Goal: Unclear: Browse casually

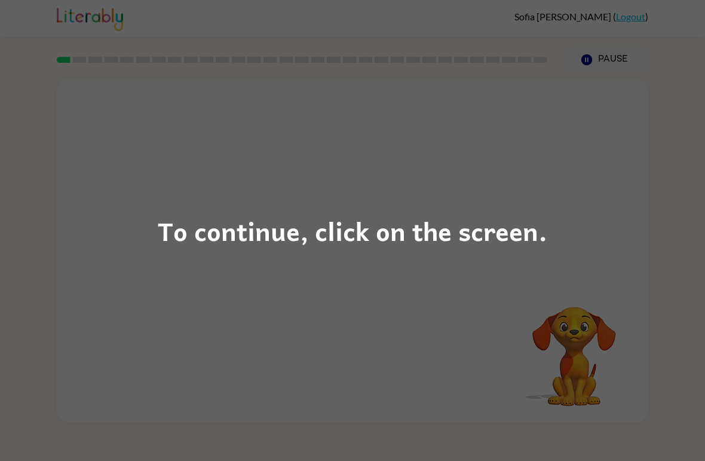
click at [414, 243] on div "To continue, click on the screen." at bounding box center [353, 230] width 390 height 41
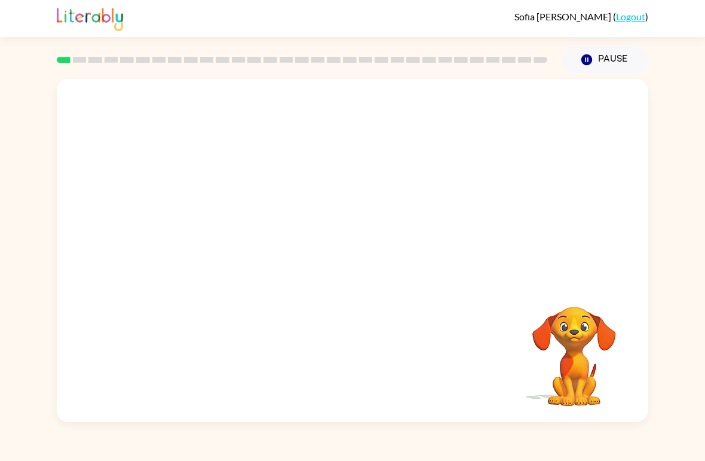
click at [477, 248] on div at bounding box center [353, 180] width 592 height 203
click at [628, 390] on video "Your browser must support playing .mp4 files to use Literably. Please try using…" at bounding box center [575, 348] width 120 height 120
click at [359, 254] on div at bounding box center [352, 257] width 77 height 44
click at [352, 255] on icon "button" at bounding box center [352, 256] width 21 height 21
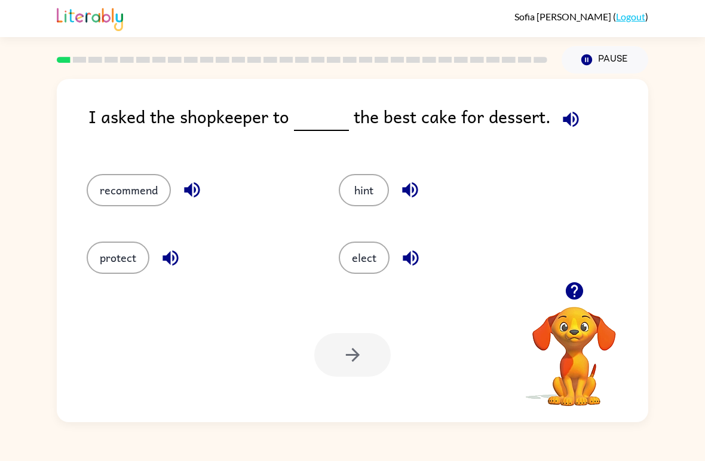
click at [128, 272] on button "protect" at bounding box center [118, 257] width 63 height 32
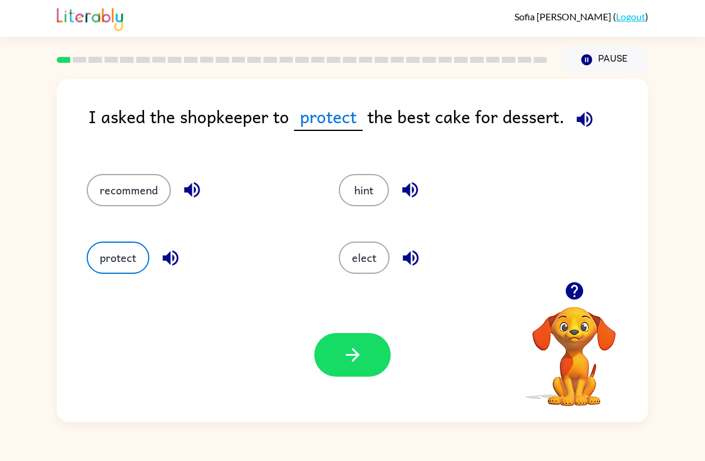
click at [347, 363] on icon "button" at bounding box center [352, 354] width 21 height 21
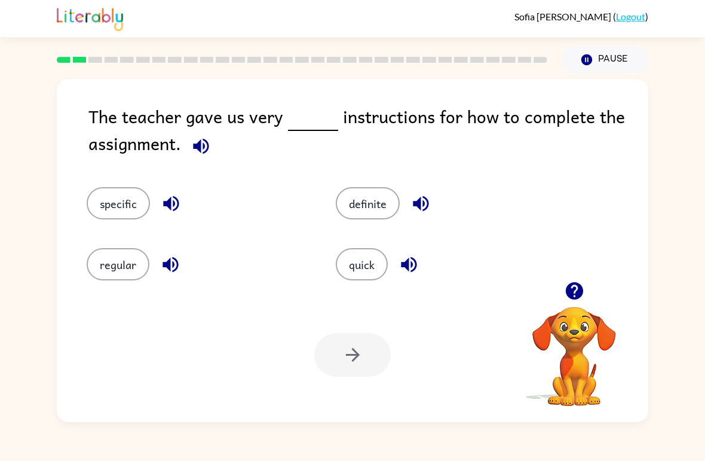
click at [347, 244] on div "quick" at bounding box center [437, 255] width 249 height 61
click at [374, 276] on button "quick" at bounding box center [362, 264] width 52 height 32
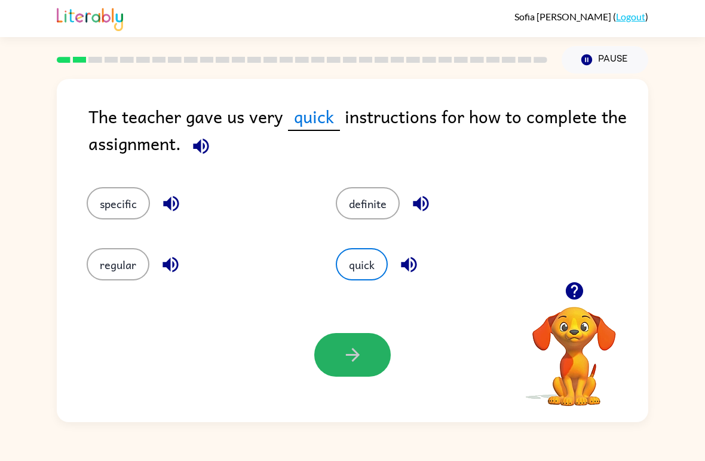
click at [342, 362] on icon "button" at bounding box center [352, 354] width 21 height 21
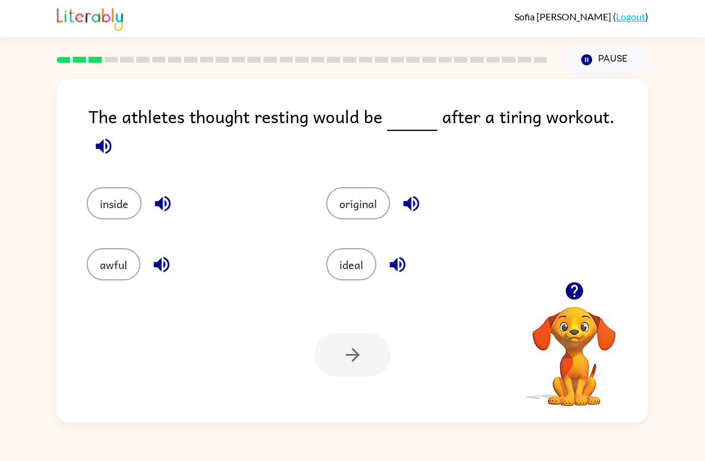
click at [139, 260] on button "awful" at bounding box center [114, 264] width 54 height 32
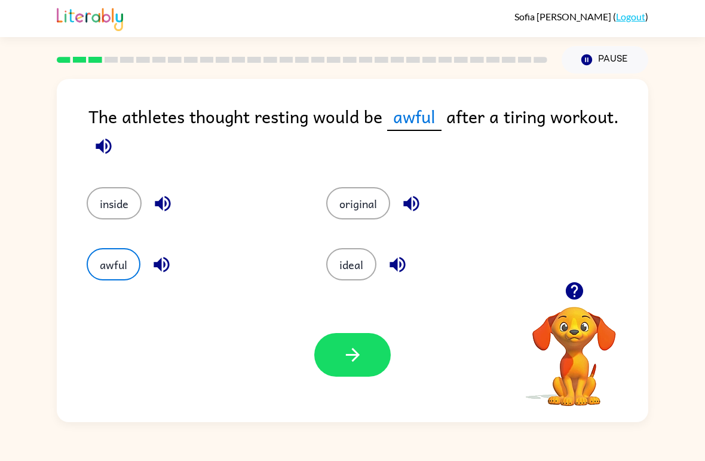
click at [342, 362] on icon "button" at bounding box center [352, 354] width 21 height 21
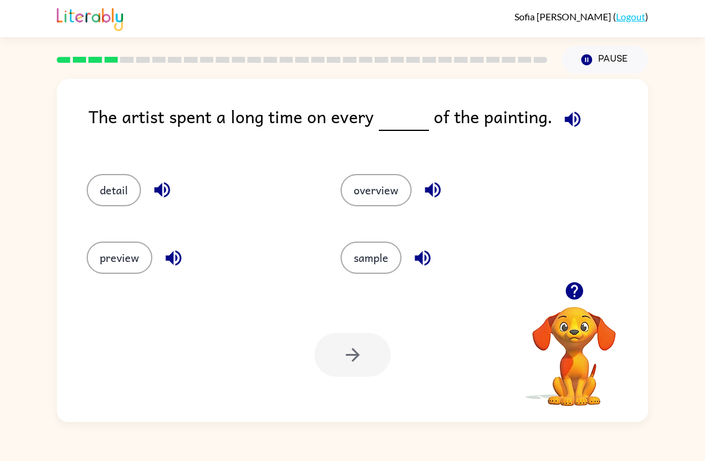
click at [97, 188] on button "detail" at bounding box center [114, 190] width 54 height 32
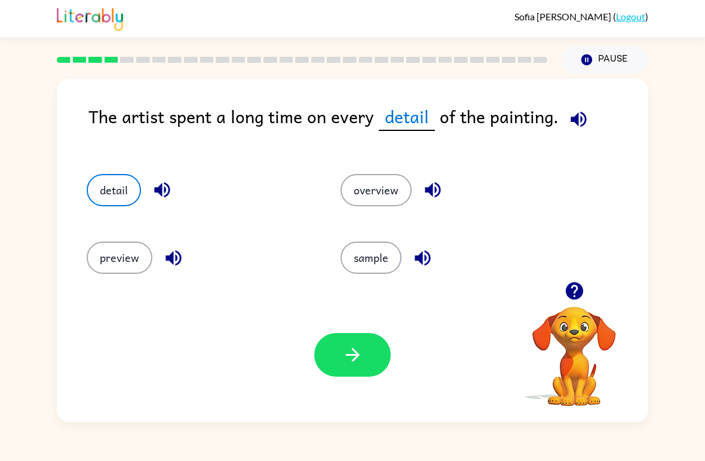
click at [371, 363] on button "button" at bounding box center [352, 355] width 77 height 44
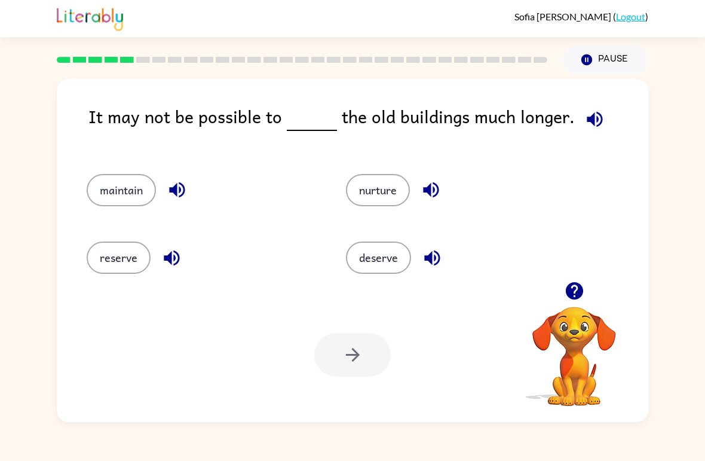
click at [125, 252] on button "reserve" at bounding box center [119, 257] width 64 height 32
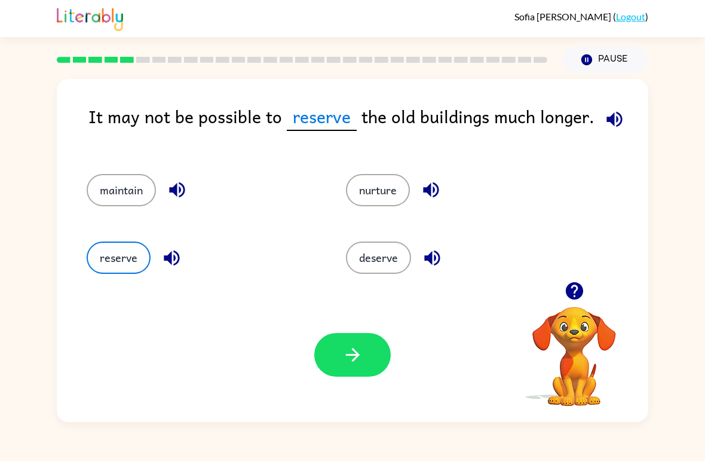
click at [383, 259] on button "deserve" at bounding box center [378, 257] width 65 height 32
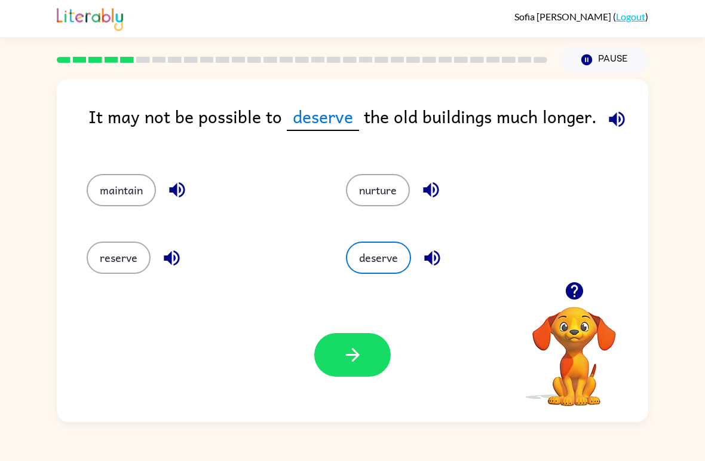
click at [356, 354] on icon "button" at bounding box center [352, 354] width 21 height 21
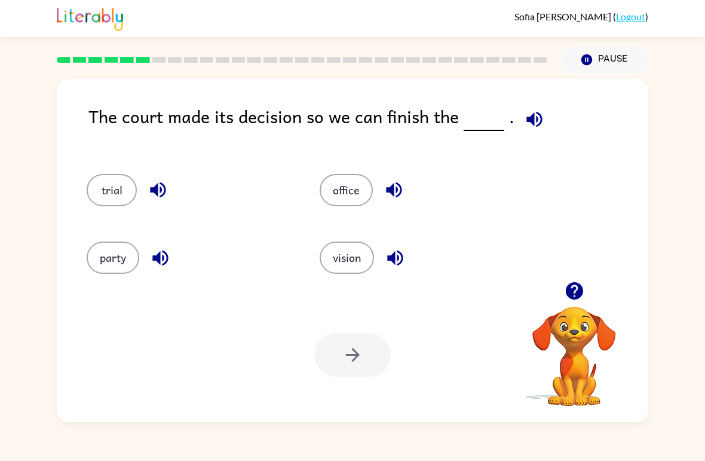
click at [106, 193] on button "trial" at bounding box center [112, 190] width 50 height 32
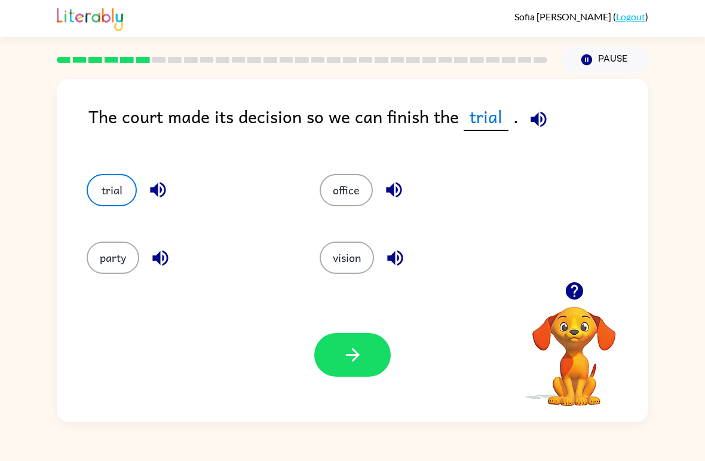
click at [369, 353] on button "button" at bounding box center [352, 355] width 77 height 44
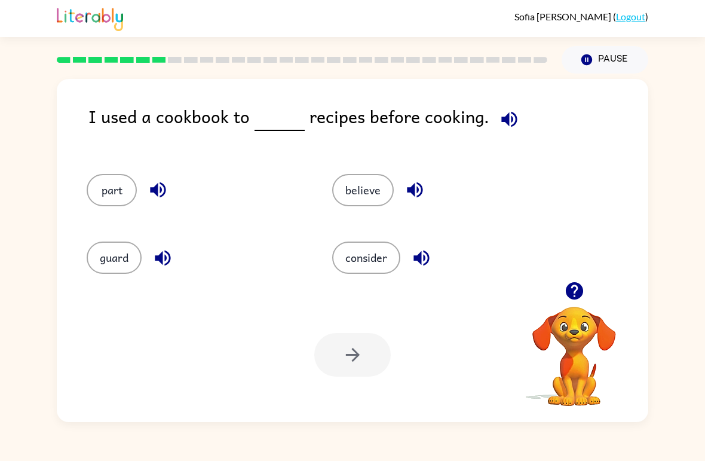
click at [364, 271] on button "consider" at bounding box center [366, 257] width 68 height 32
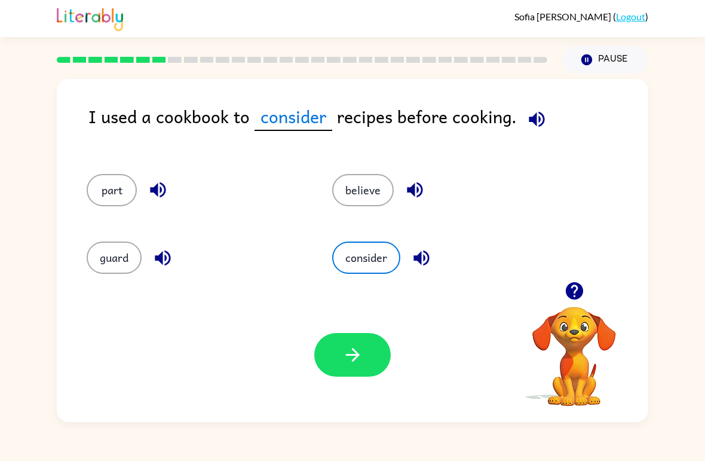
click at [356, 366] on button "button" at bounding box center [352, 355] width 77 height 44
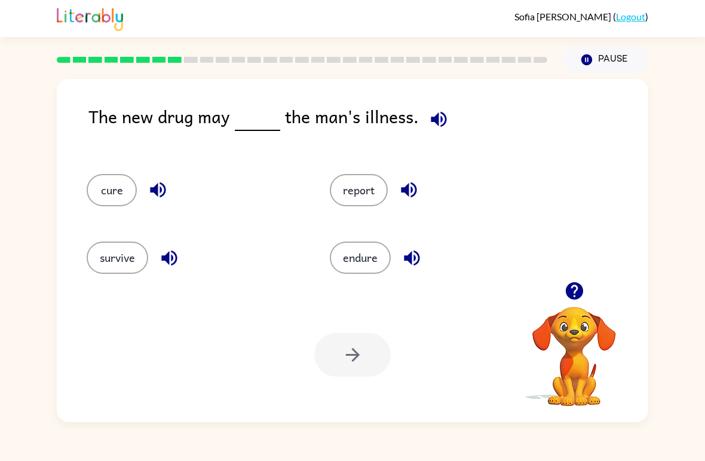
click at [115, 266] on button "survive" at bounding box center [118, 257] width 62 height 32
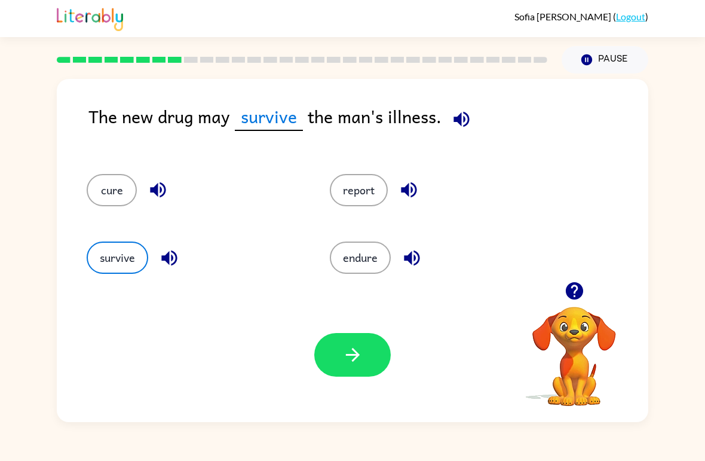
click at [390, 257] on button "endure" at bounding box center [360, 257] width 61 height 32
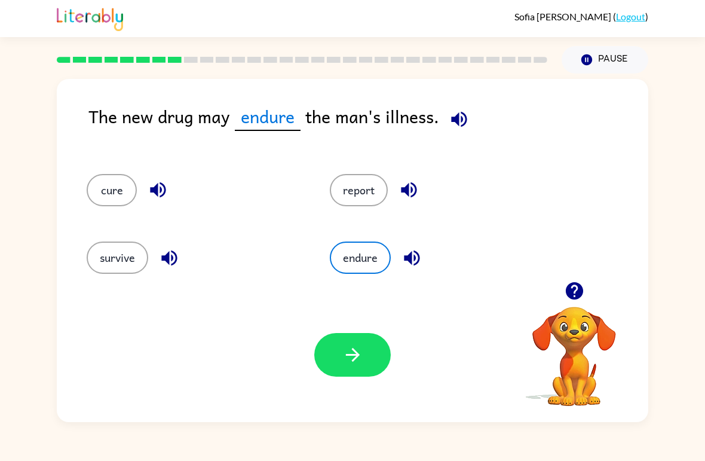
click at [387, 186] on button "report" at bounding box center [359, 190] width 58 height 32
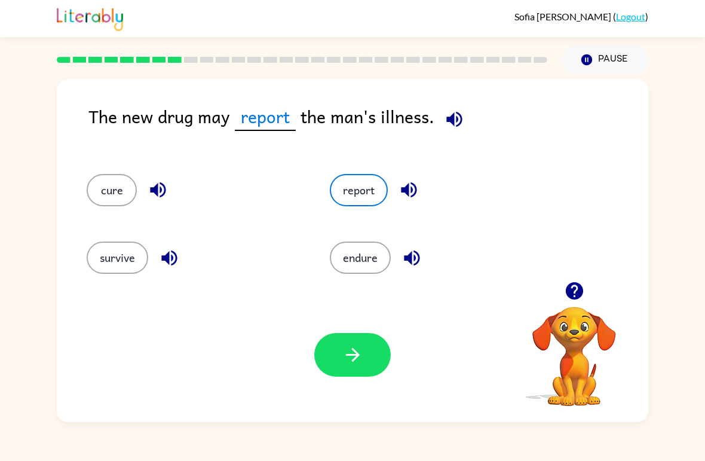
click at [383, 261] on button "endure" at bounding box center [360, 257] width 61 height 32
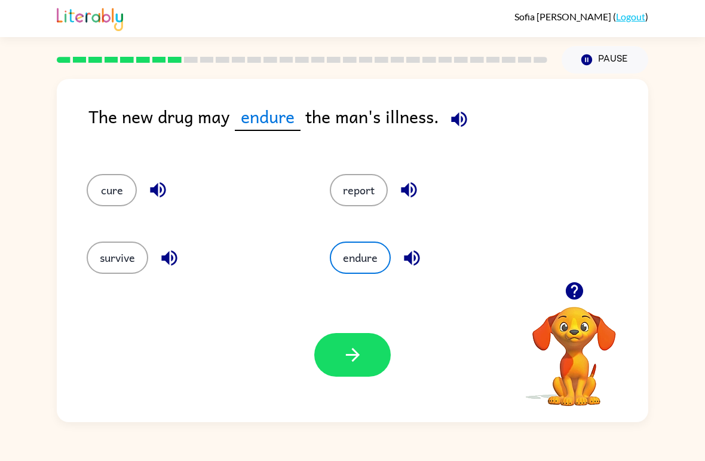
click at [374, 347] on button "button" at bounding box center [352, 355] width 77 height 44
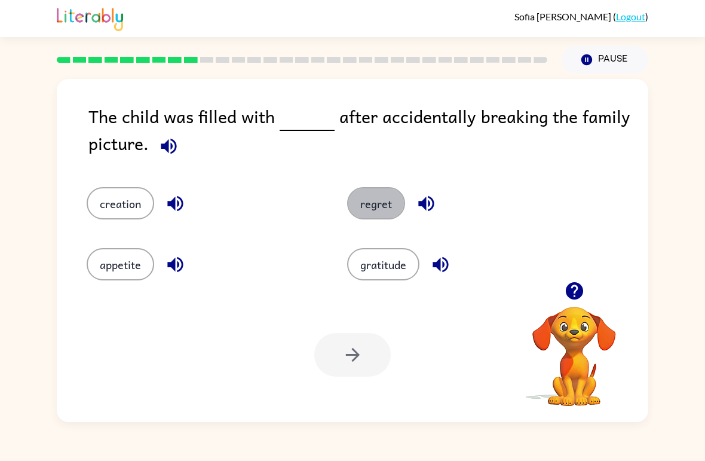
click at [372, 209] on button "regret" at bounding box center [376, 203] width 58 height 32
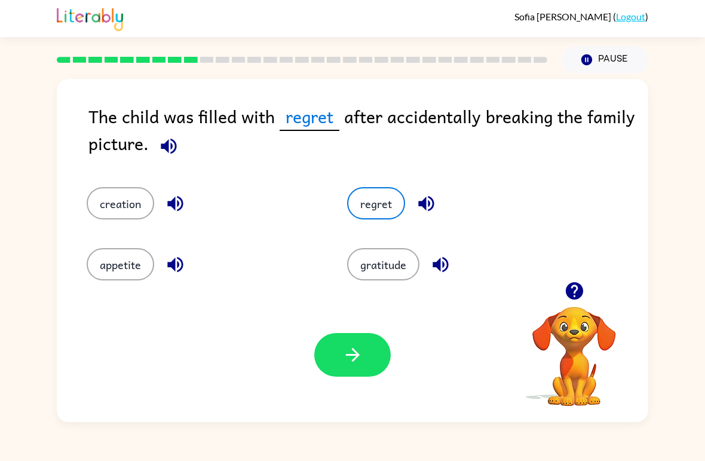
click at [325, 357] on button "button" at bounding box center [352, 355] width 77 height 44
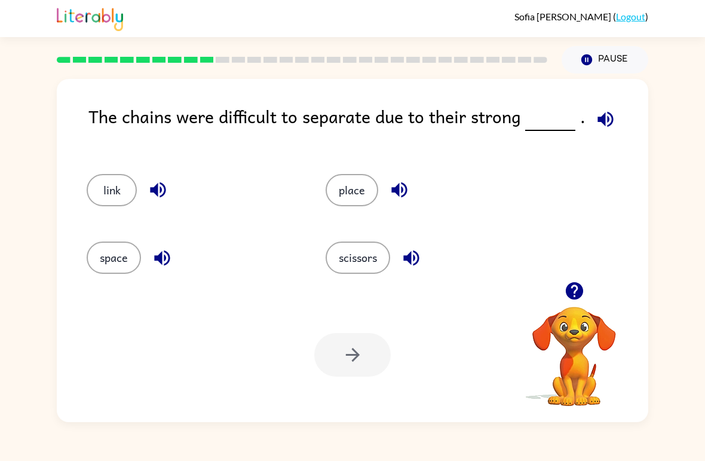
click at [369, 190] on button "place" at bounding box center [352, 190] width 53 height 32
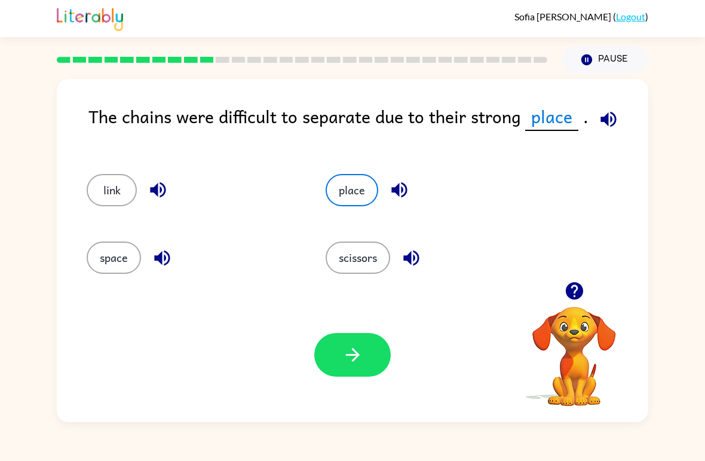
click at [329, 347] on button "button" at bounding box center [352, 355] width 77 height 44
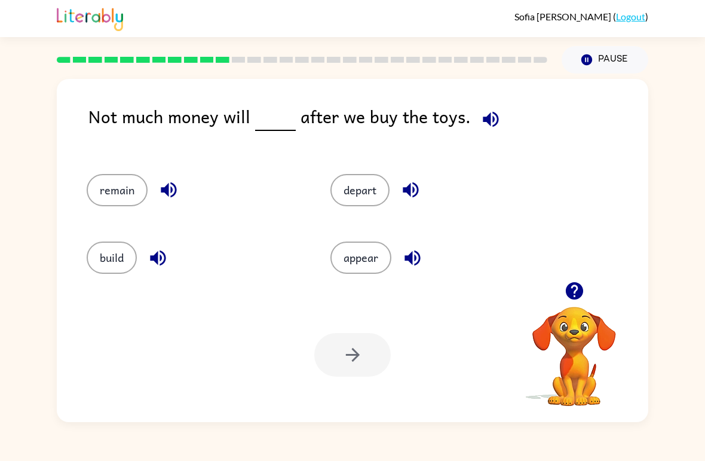
click at [360, 262] on button "appear" at bounding box center [361, 257] width 61 height 32
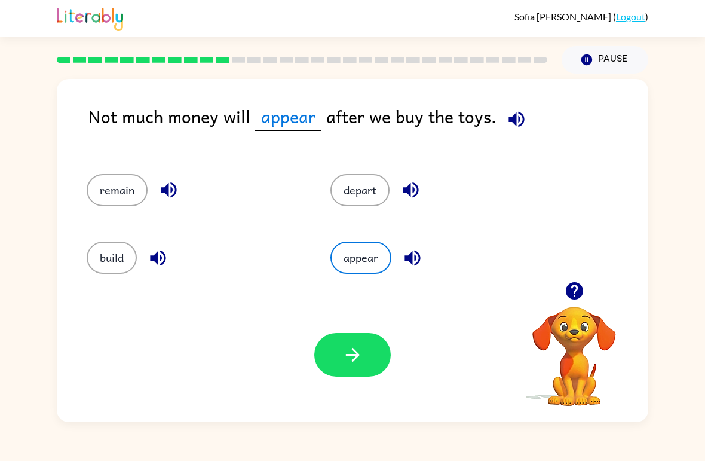
click at [346, 368] on button "button" at bounding box center [352, 355] width 77 height 44
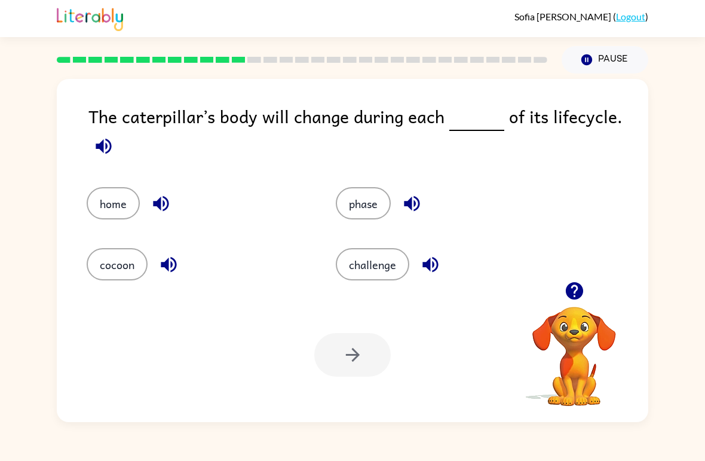
click at [119, 278] on button "cocoon" at bounding box center [117, 264] width 61 height 32
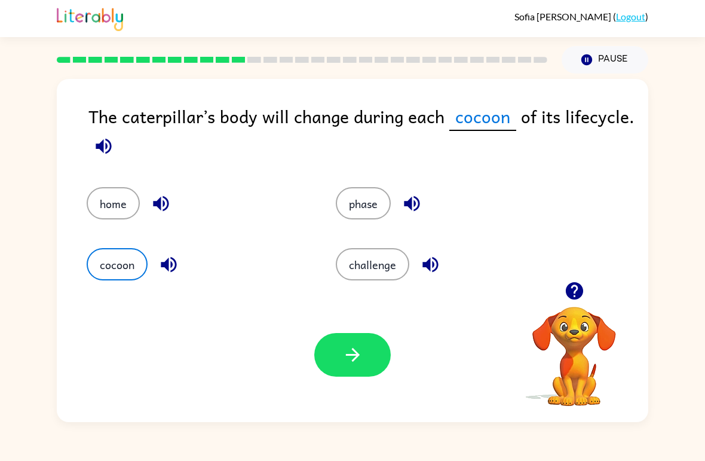
click at [369, 216] on button "phase" at bounding box center [363, 203] width 55 height 32
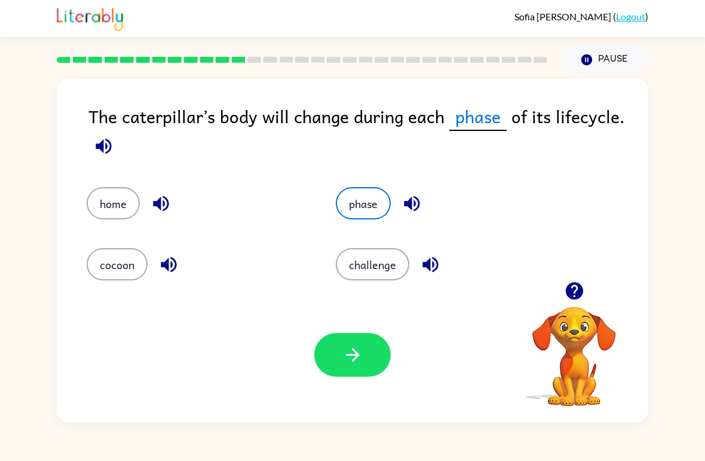
click at [345, 374] on button "button" at bounding box center [352, 355] width 77 height 44
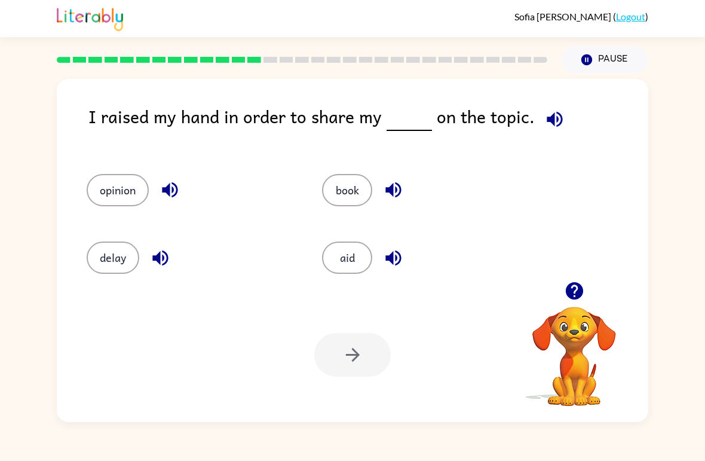
click at [102, 188] on button "opinion" at bounding box center [118, 190] width 62 height 32
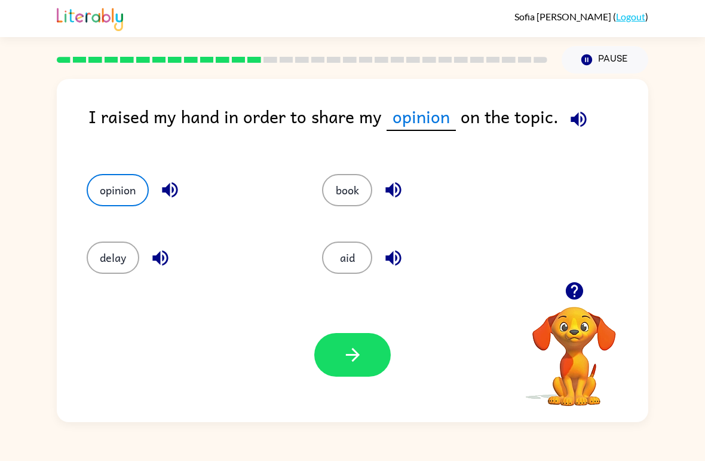
click at [338, 360] on button "button" at bounding box center [352, 355] width 77 height 44
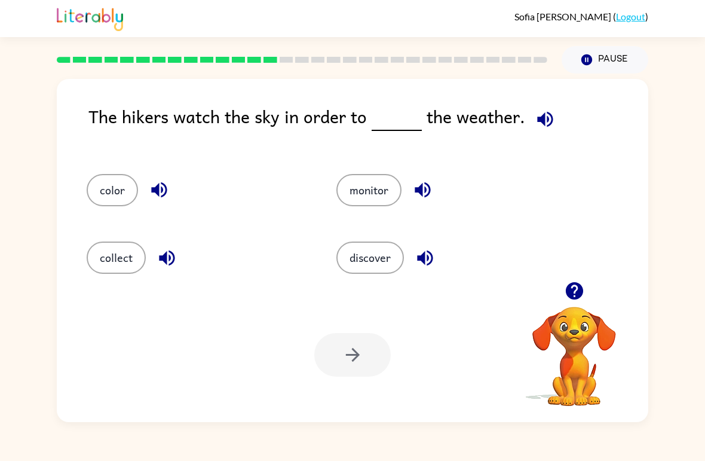
click at [344, 211] on div "monitor" at bounding box center [439, 185] width 250 height 68
click at [374, 192] on button "monitor" at bounding box center [369, 190] width 65 height 32
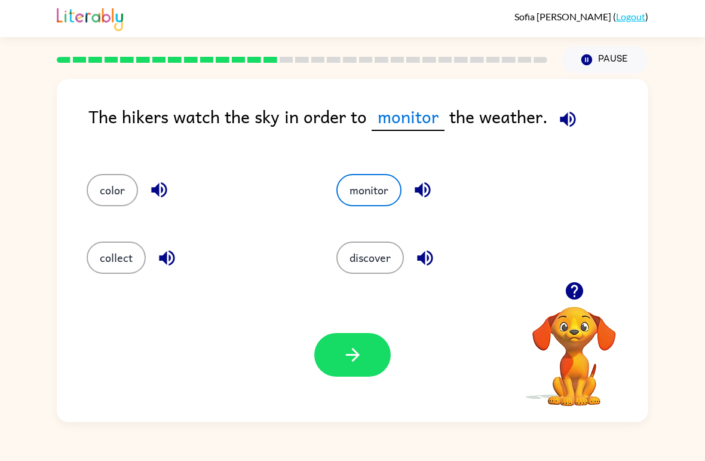
click at [342, 355] on icon "button" at bounding box center [352, 354] width 21 height 21
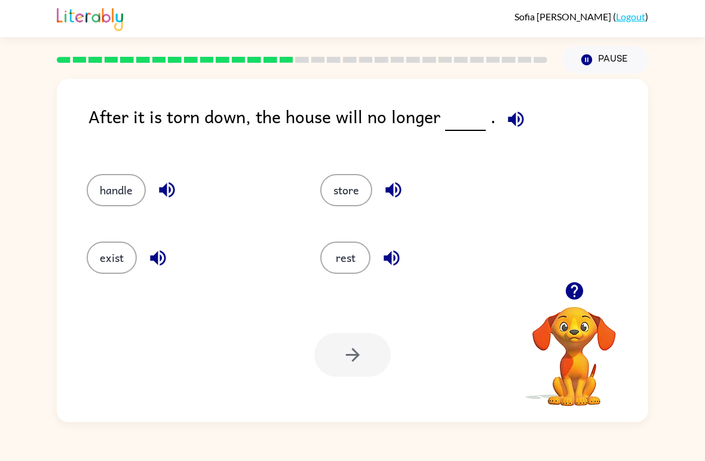
click at [350, 298] on div "Your browser must support playing .mp4 files to use Literably. Please try using…" at bounding box center [353, 355] width 592 height 134
click at [354, 264] on button "rest" at bounding box center [345, 257] width 50 height 32
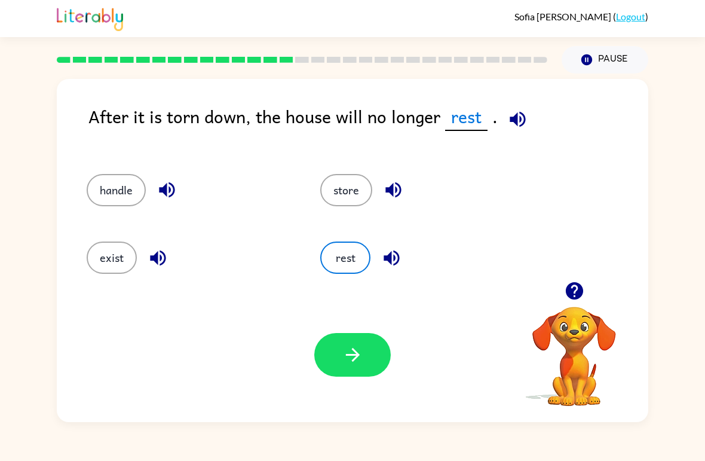
click at [354, 356] on icon "button" at bounding box center [352, 355] width 14 height 14
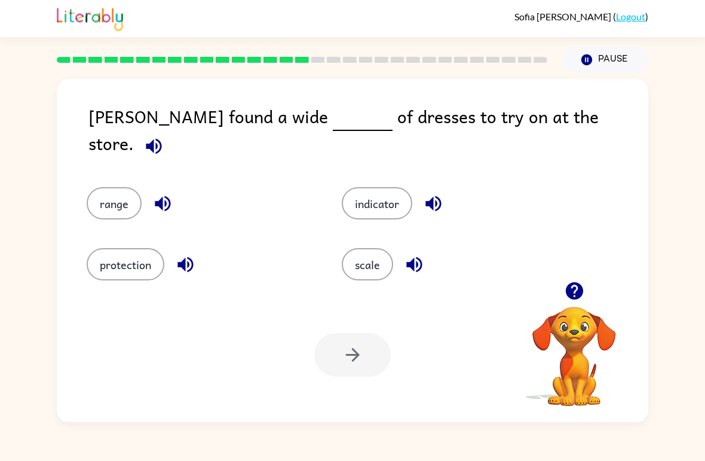
click at [138, 273] on button "protection" at bounding box center [126, 264] width 78 height 32
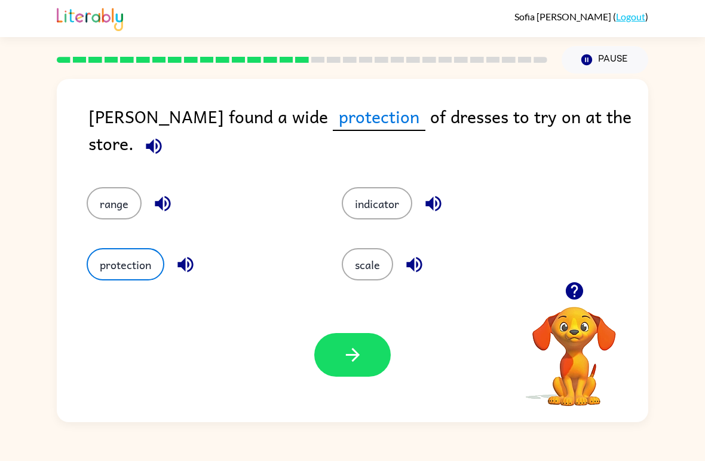
click at [385, 270] on button "scale" at bounding box center [367, 264] width 51 height 32
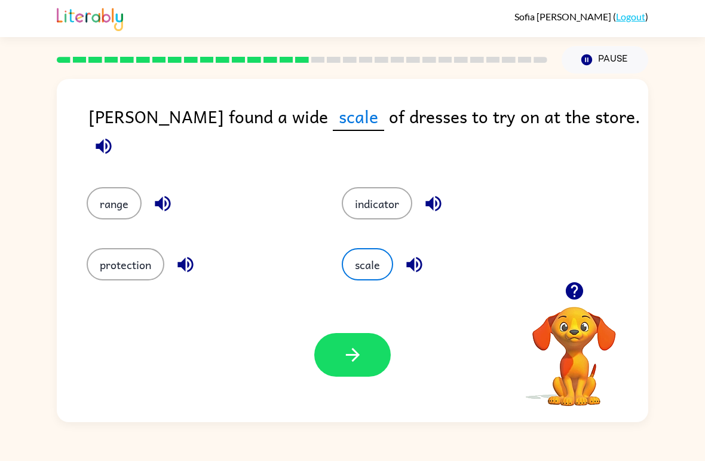
click at [390, 188] on button "indicator" at bounding box center [377, 203] width 71 height 32
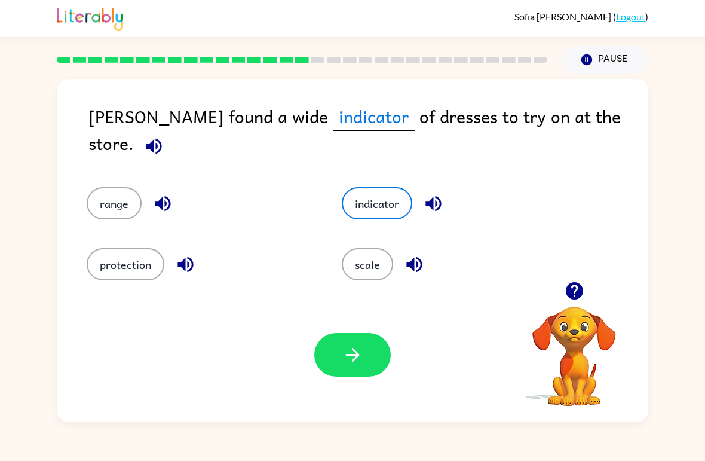
click at [343, 354] on icon "button" at bounding box center [352, 354] width 21 height 21
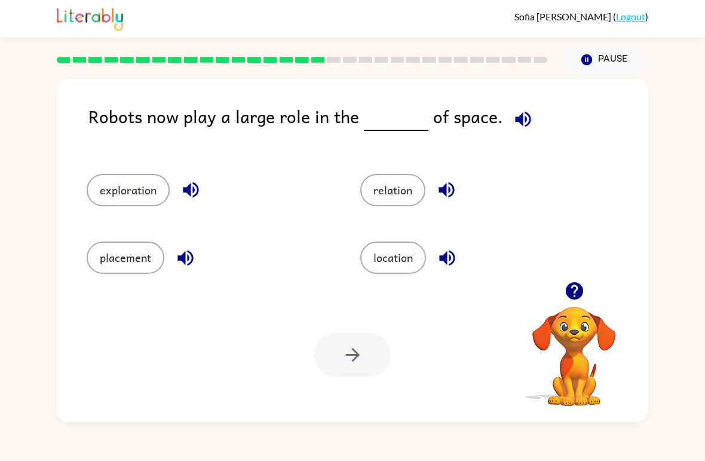
click at [394, 247] on button "location" at bounding box center [393, 257] width 66 height 32
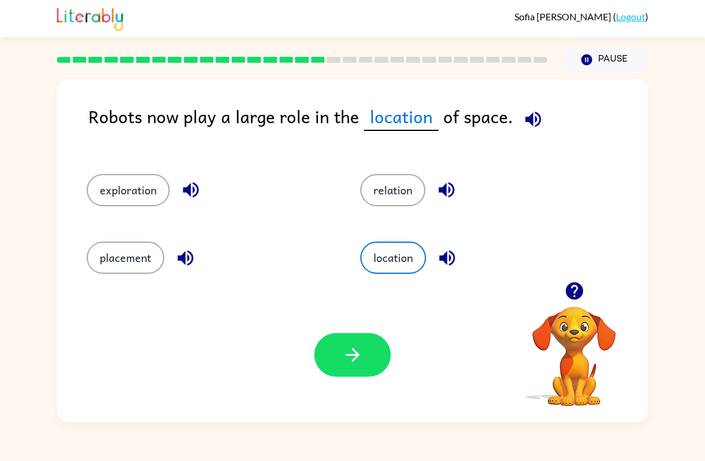
click at [358, 348] on icon "button" at bounding box center [352, 354] width 21 height 21
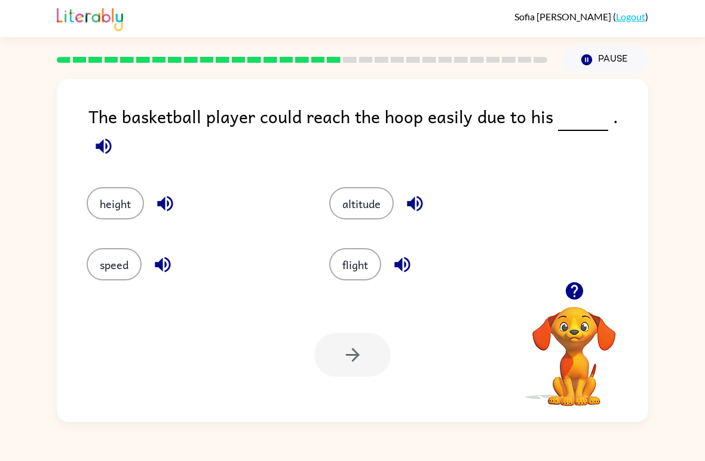
click at [107, 194] on button "height" at bounding box center [115, 203] width 57 height 32
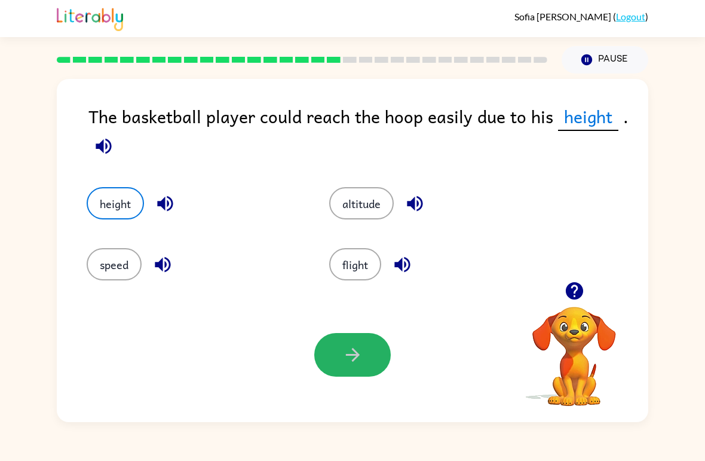
click at [340, 341] on button "button" at bounding box center [352, 355] width 77 height 44
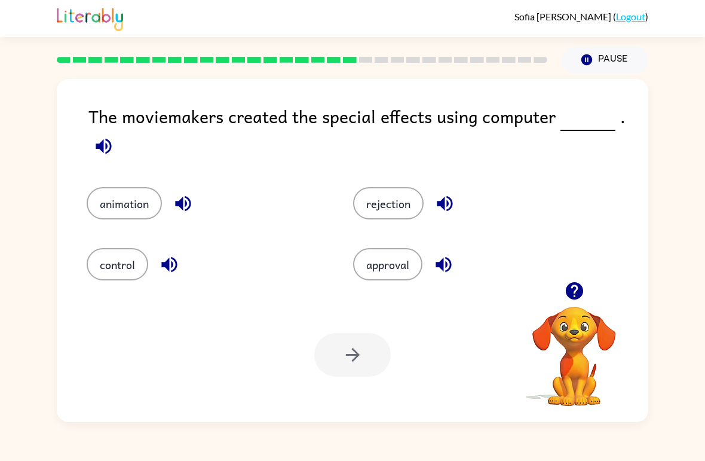
click at [117, 219] on button "animation" at bounding box center [124, 203] width 75 height 32
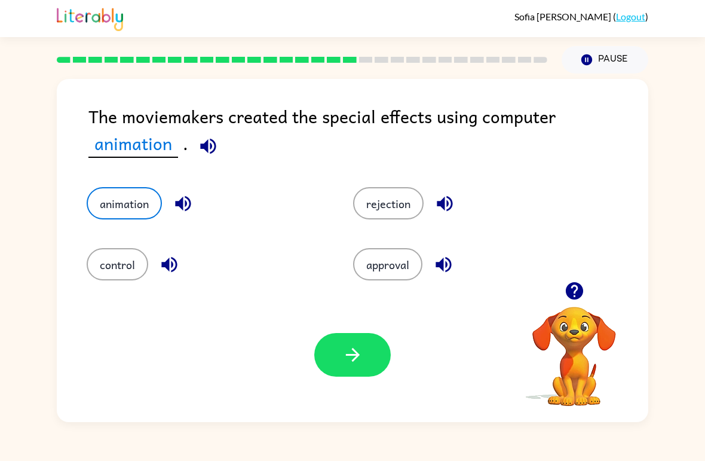
click at [366, 352] on button "button" at bounding box center [352, 355] width 77 height 44
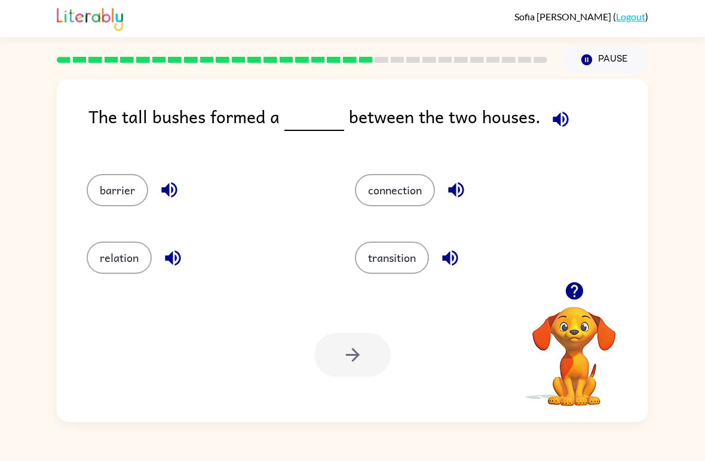
click at [402, 194] on button "connection" at bounding box center [395, 190] width 80 height 32
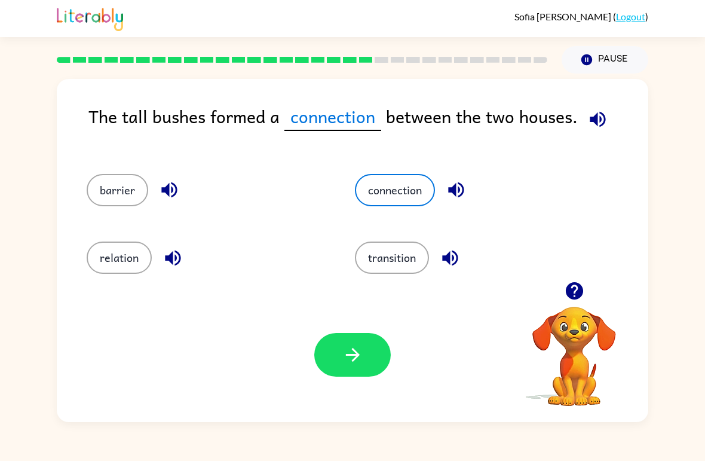
click at [341, 357] on button "button" at bounding box center [352, 355] width 77 height 44
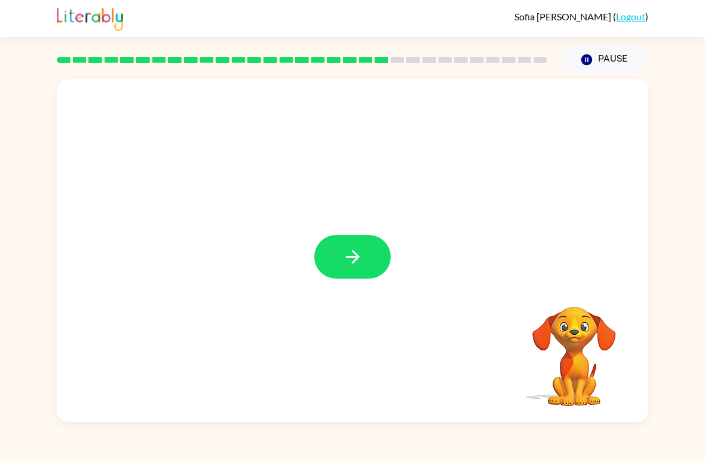
click at [354, 236] on button "button" at bounding box center [352, 257] width 77 height 44
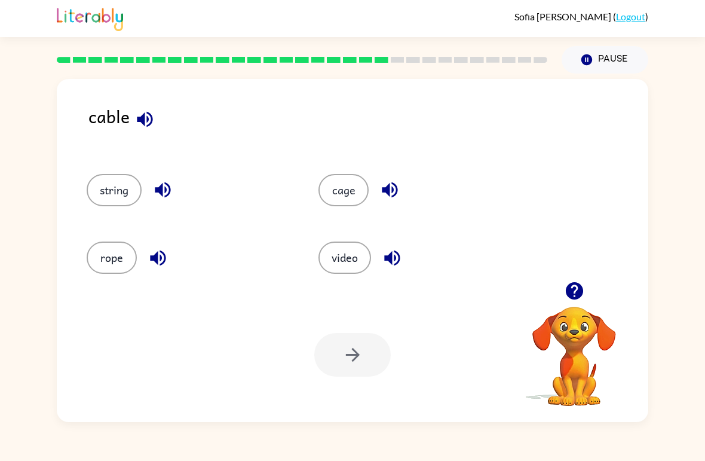
click at [329, 362] on div at bounding box center [352, 355] width 77 height 44
click at [337, 191] on button "cage" at bounding box center [344, 190] width 50 height 32
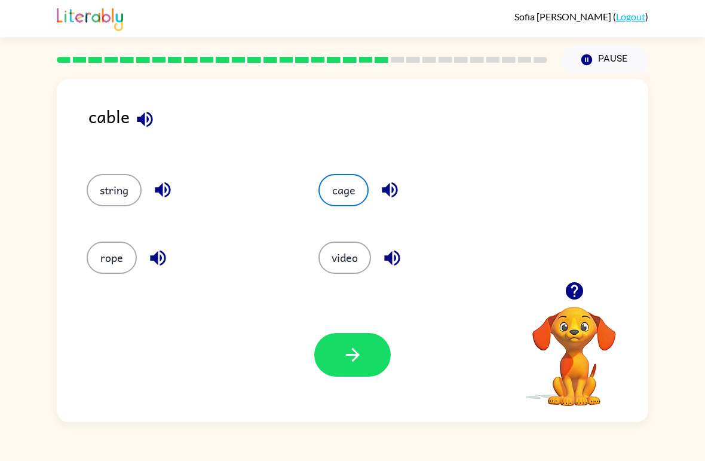
click at [337, 370] on button "button" at bounding box center [352, 355] width 77 height 44
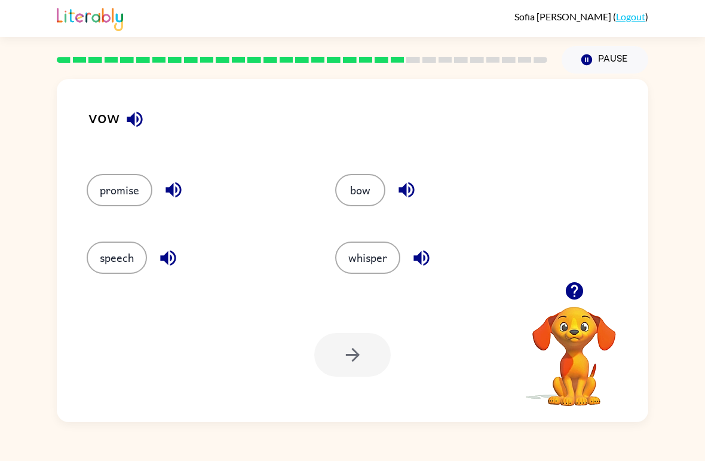
click at [111, 202] on button "promise" at bounding box center [120, 190] width 66 height 32
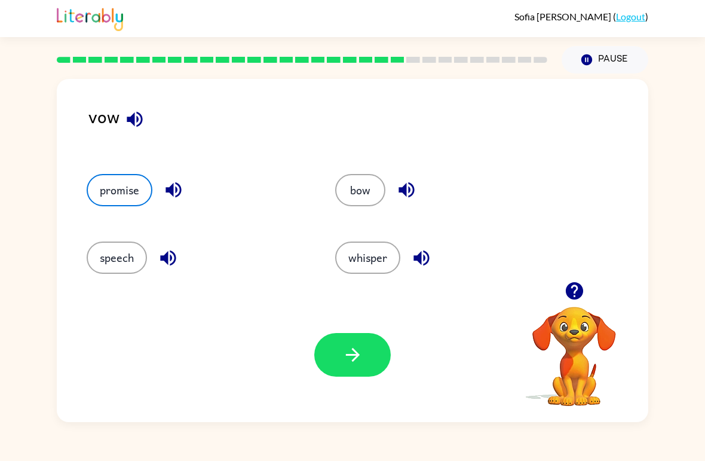
click at [345, 366] on button "button" at bounding box center [352, 355] width 77 height 44
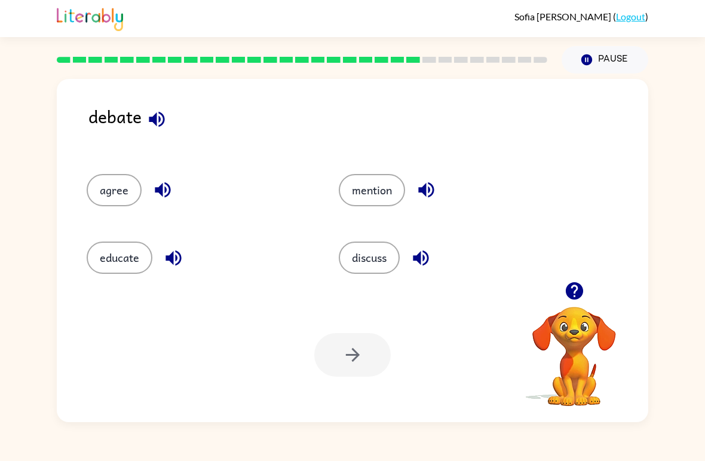
click at [100, 191] on button "agree" at bounding box center [114, 190] width 55 height 32
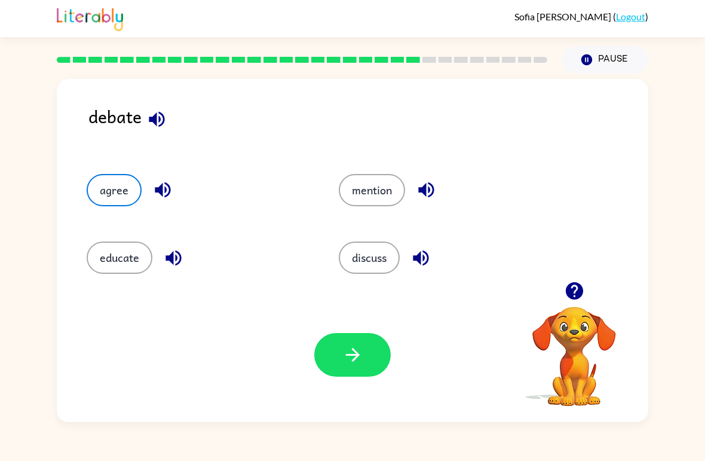
click at [353, 360] on icon "button" at bounding box center [352, 355] width 14 height 14
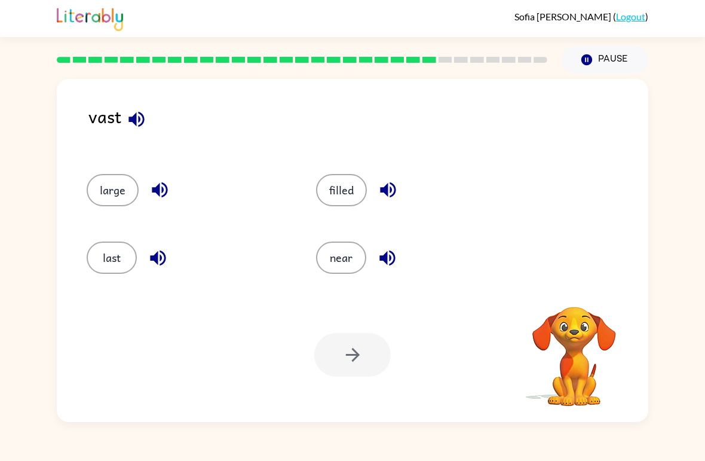
click at [136, 389] on div "Your browser must support playing .mp4 files to use Literably. Please try using…" at bounding box center [353, 355] width 592 height 134
click at [140, 386] on div "Your browser must support playing .mp4 files to use Literably. Please try using…" at bounding box center [353, 355] width 592 height 134
click at [143, 131] on button "button" at bounding box center [136, 119] width 30 height 30
click at [137, 132] on button "button" at bounding box center [136, 119] width 30 height 30
click at [142, 115] on icon "button" at bounding box center [136, 119] width 21 height 21
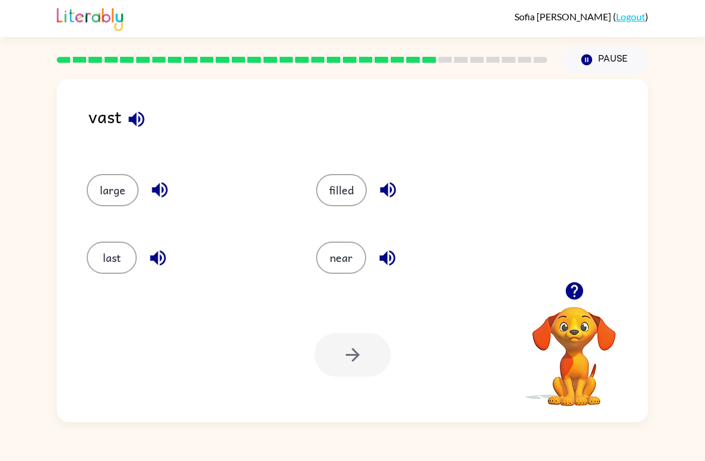
click at [335, 281] on div "near" at bounding box center [408, 253] width 230 height 68
click at [335, 280] on div "near" at bounding box center [408, 253] width 230 height 68
click at [331, 263] on button "near" at bounding box center [341, 257] width 50 height 32
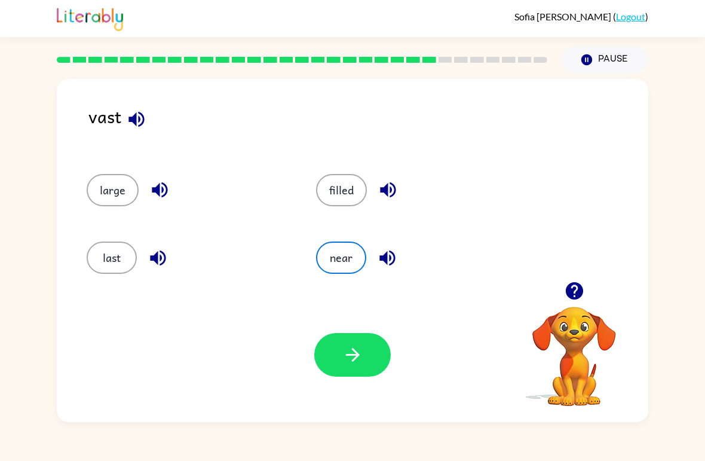
click at [356, 347] on icon "button" at bounding box center [352, 354] width 21 height 21
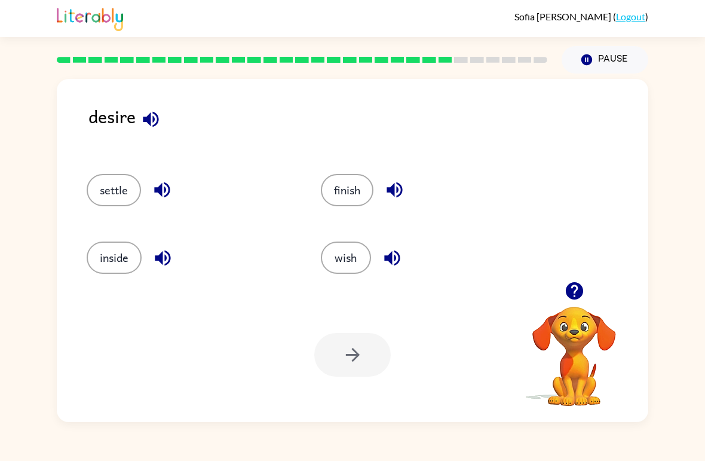
click at [142, 421] on div "Your browser must support playing .mp4 files to use Literably. Please try using…" at bounding box center [353, 355] width 592 height 134
click at [102, 190] on button "settle" at bounding box center [114, 190] width 54 height 32
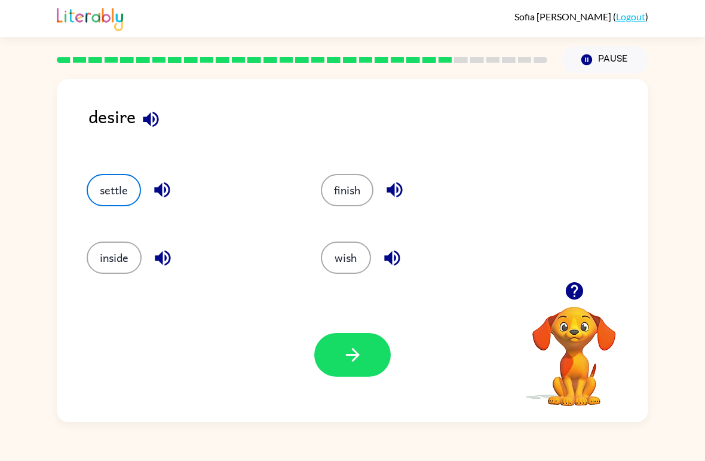
click at [366, 356] on button "button" at bounding box center [352, 355] width 77 height 44
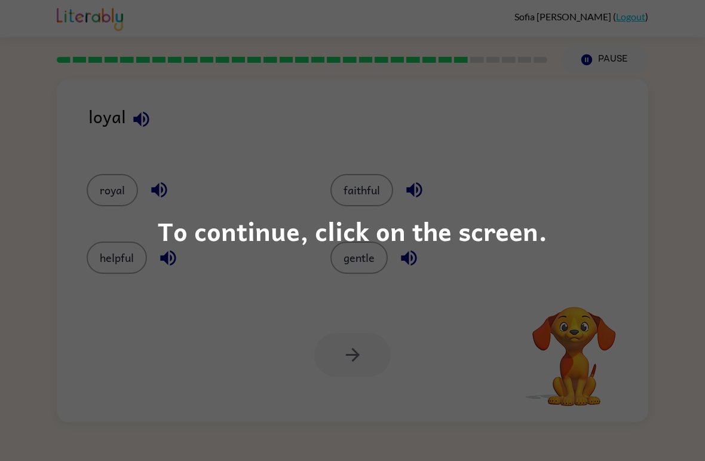
click at [335, 256] on div "To continue, click on the screen." at bounding box center [352, 230] width 705 height 461
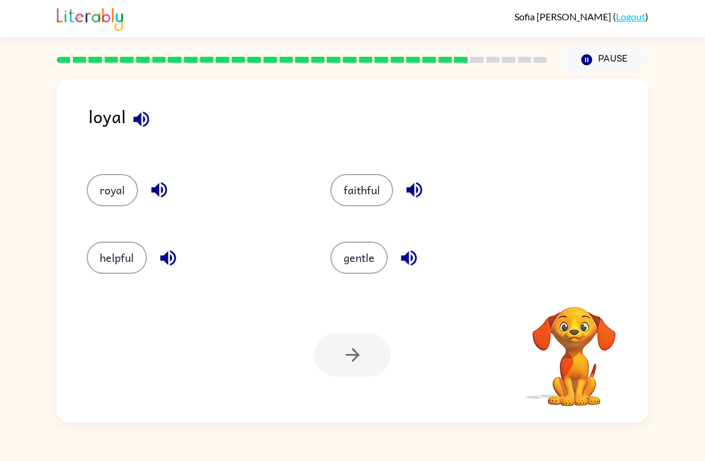
click at [366, 273] on button "gentle" at bounding box center [359, 257] width 57 height 32
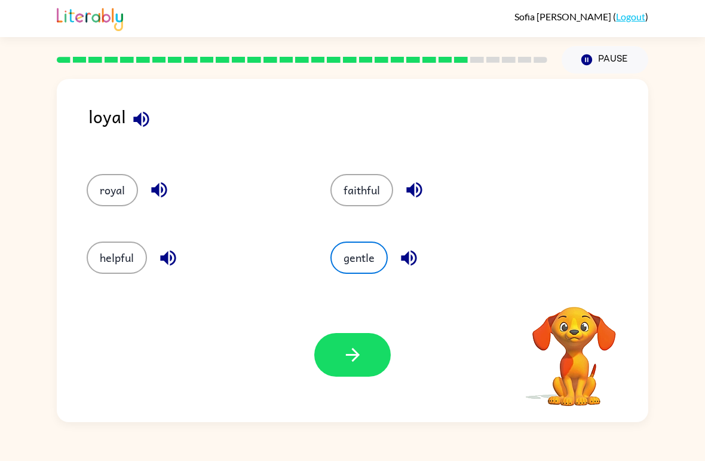
click at [347, 362] on icon "button" at bounding box center [352, 354] width 21 height 21
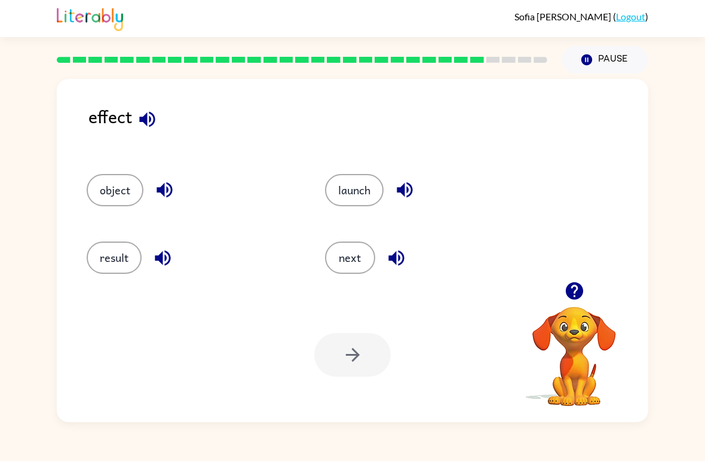
click at [131, 265] on button "result" at bounding box center [114, 257] width 55 height 32
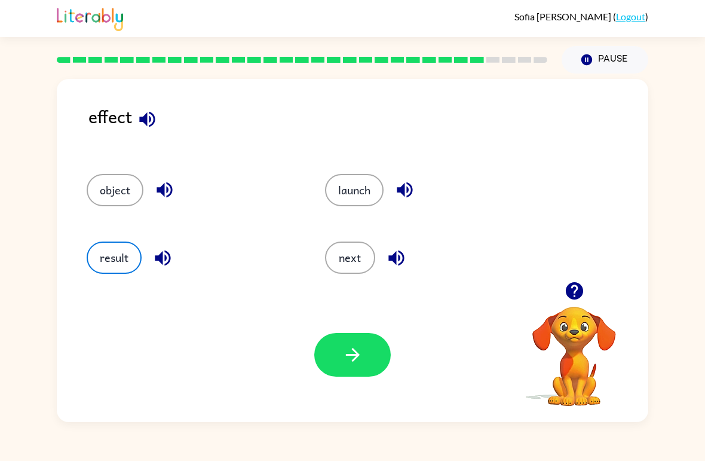
click at [363, 372] on button "button" at bounding box center [352, 355] width 77 height 44
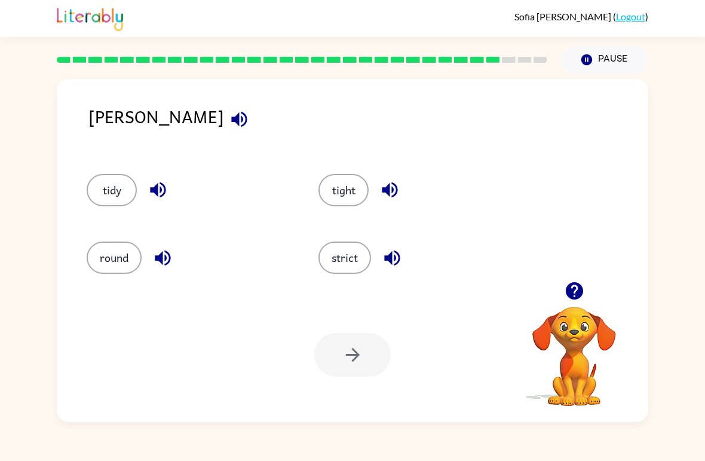
click at [106, 204] on button "tidy" at bounding box center [112, 190] width 50 height 32
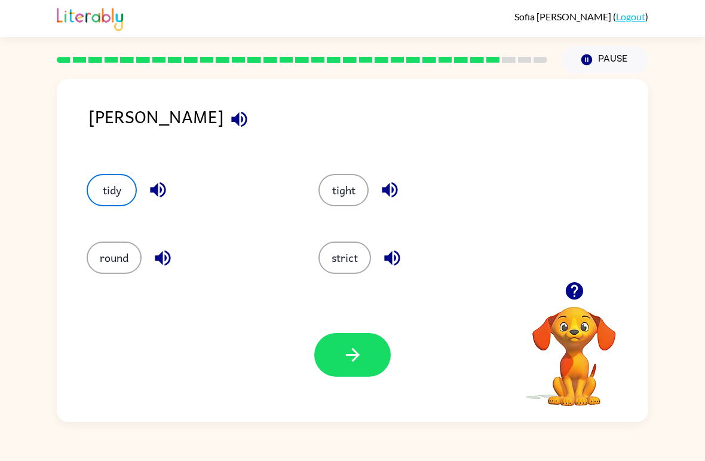
click at [348, 351] on icon "button" at bounding box center [352, 354] width 21 height 21
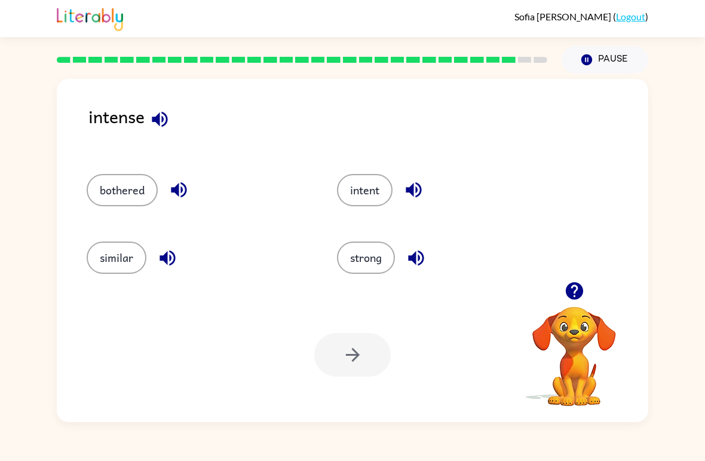
click at [375, 273] on button "strong" at bounding box center [366, 257] width 58 height 32
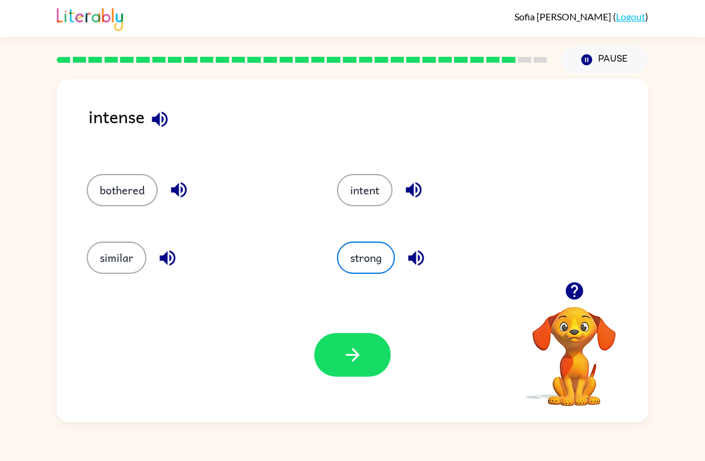
click at [362, 356] on icon "button" at bounding box center [352, 354] width 21 height 21
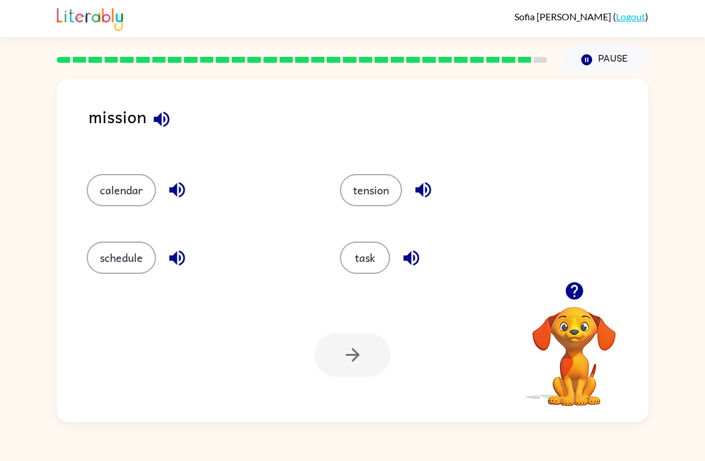
click at [345, 260] on button "task" at bounding box center [365, 257] width 50 height 32
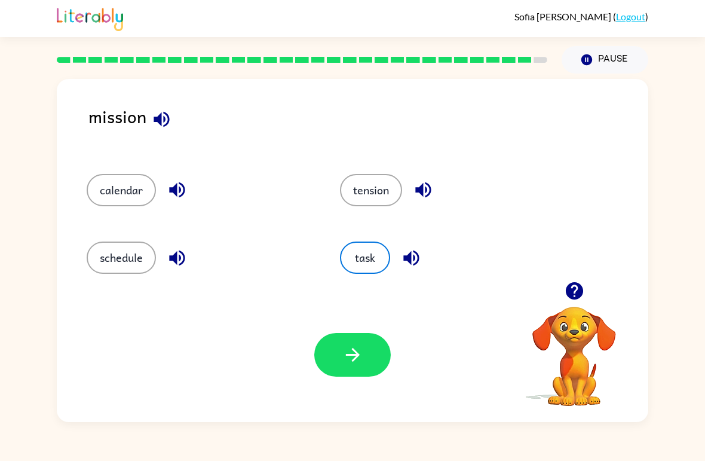
click at [365, 345] on button "button" at bounding box center [352, 355] width 77 height 44
